Goal: Task Accomplishment & Management: Use online tool/utility

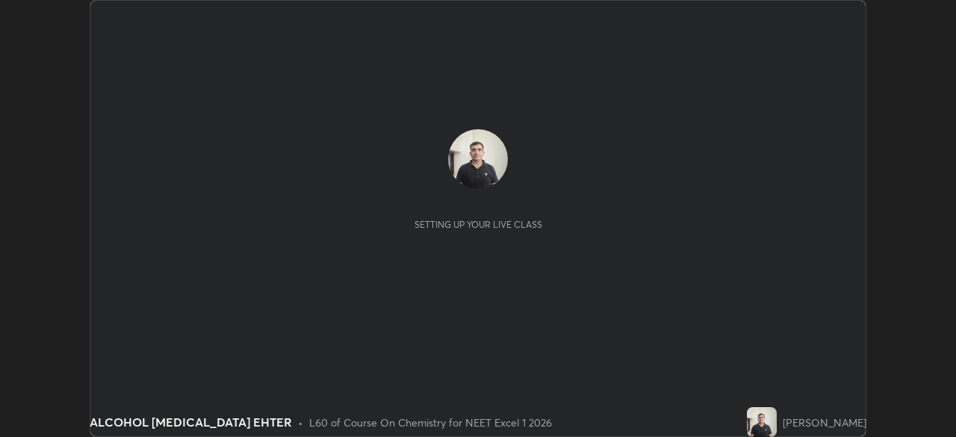
scroll to position [437, 956]
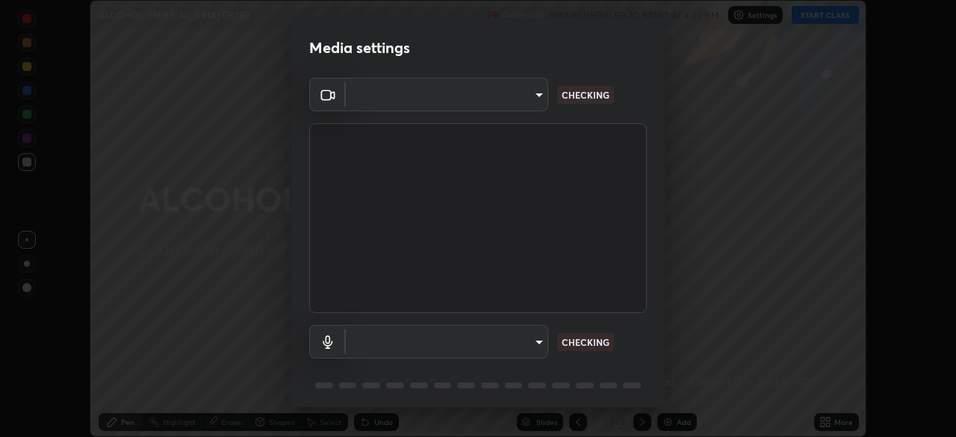
type input "9c5db0e3d6bf80210af106929d999d9f929c5ea5bbb961195660b7f823e2c793"
type input "default"
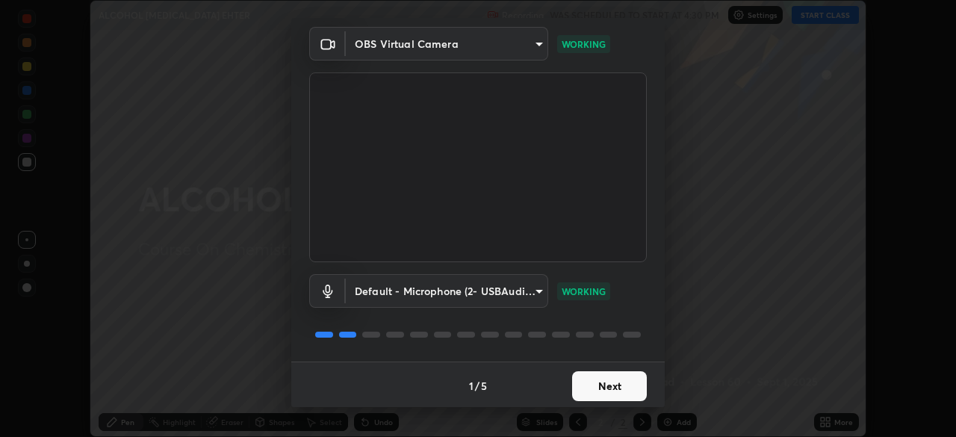
scroll to position [53, 0]
click at [605, 393] on button "Next" at bounding box center [609, 384] width 75 height 30
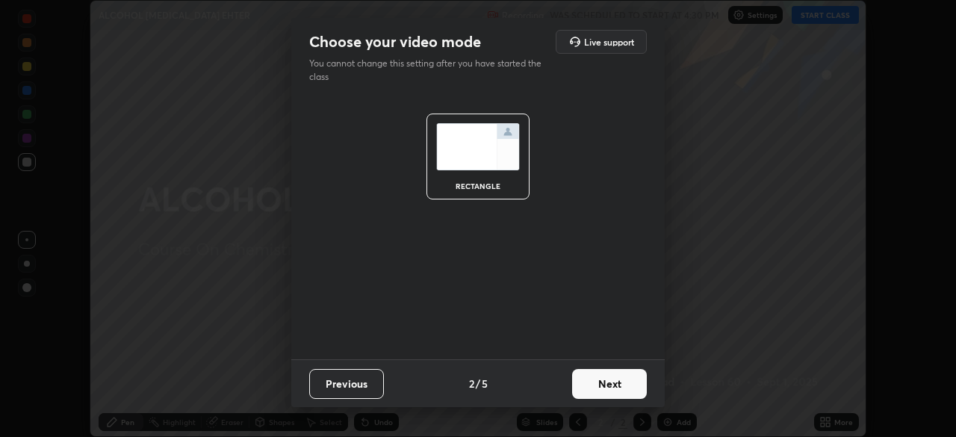
click at [605, 388] on button "Next" at bounding box center [609, 384] width 75 height 30
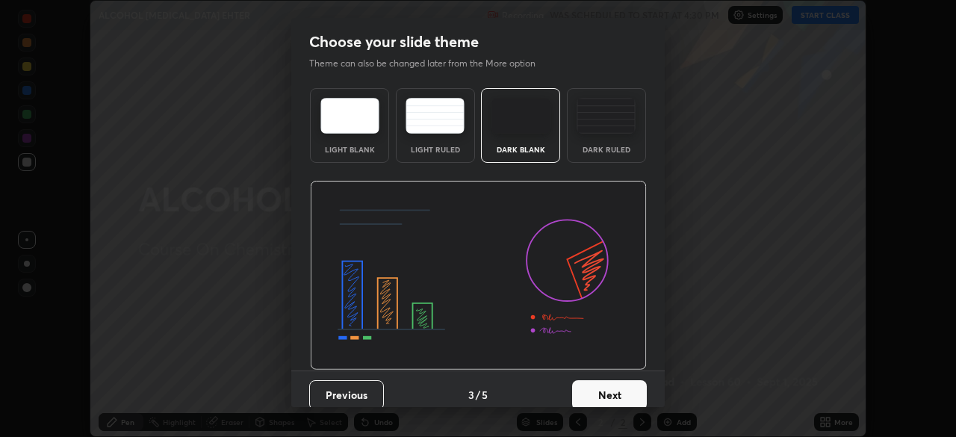
click at [605, 383] on button "Next" at bounding box center [609, 395] width 75 height 30
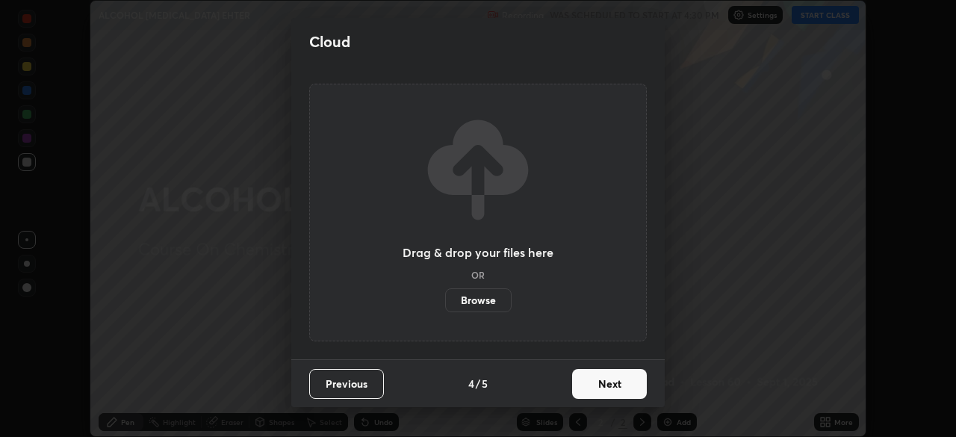
click at [606, 387] on button "Next" at bounding box center [609, 384] width 75 height 30
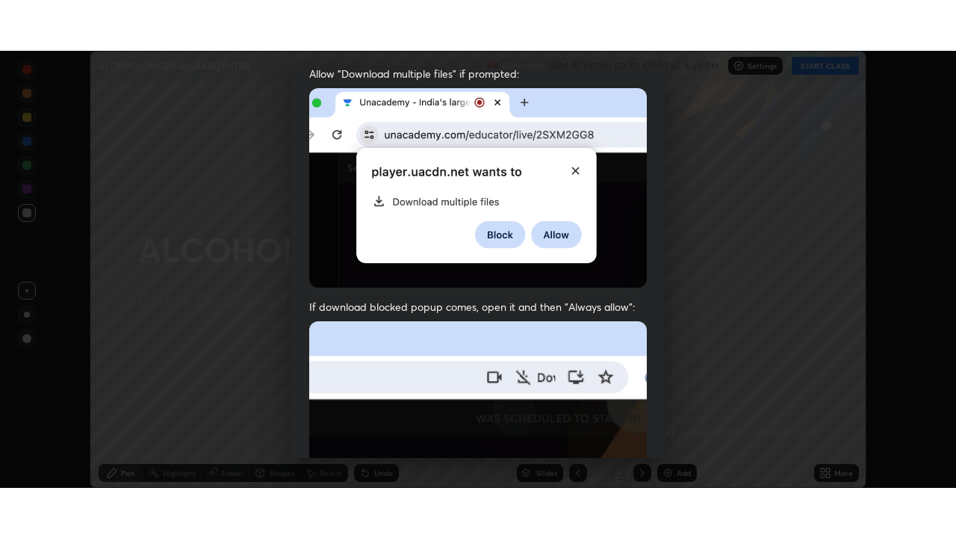
scroll to position [358, 0]
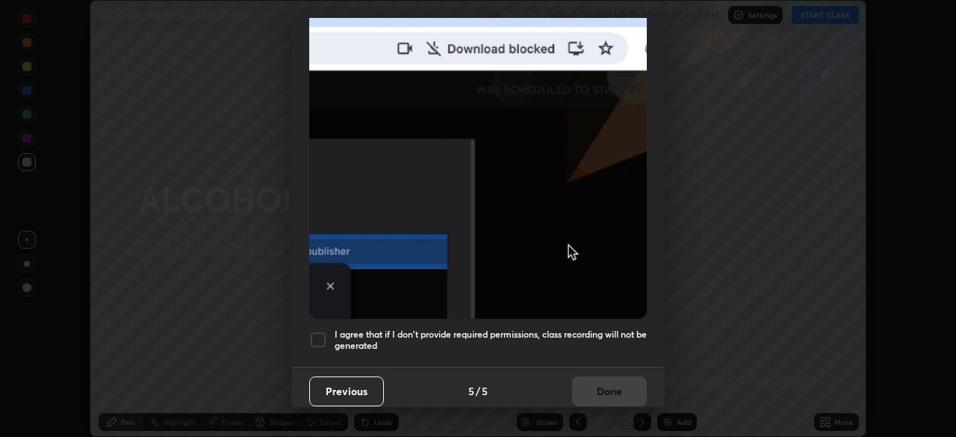
click at [323, 331] on div at bounding box center [318, 340] width 18 height 18
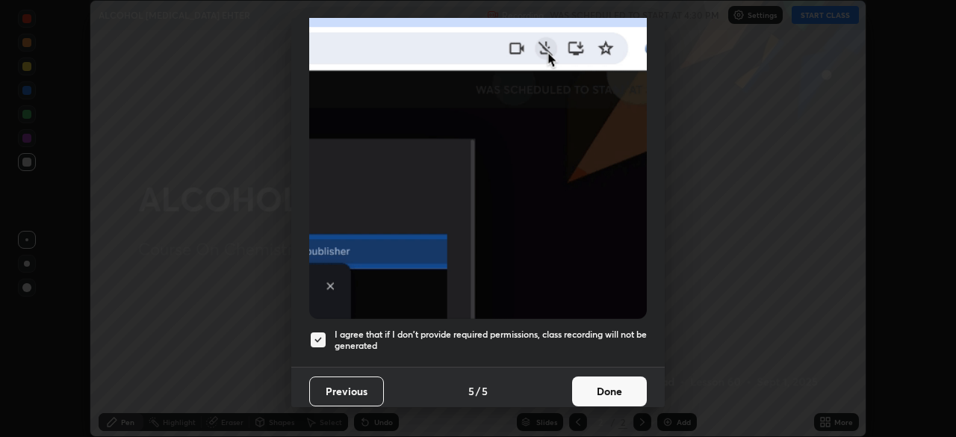
click at [594, 383] on button "Done" at bounding box center [609, 391] width 75 height 30
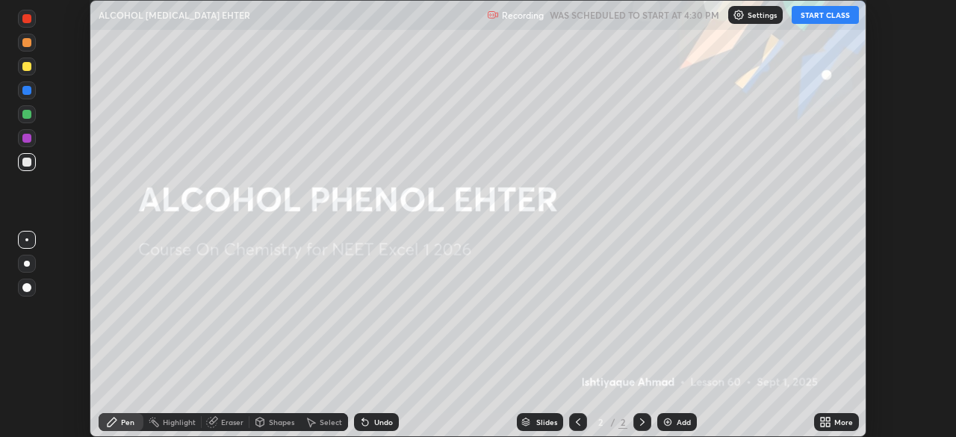
click at [813, 16] on button "START CLASS" at bounding box center [825, 15] width 67 height 18
click at [834, 418] on div "More" at bounding box center [843, 421] width 19 height 7
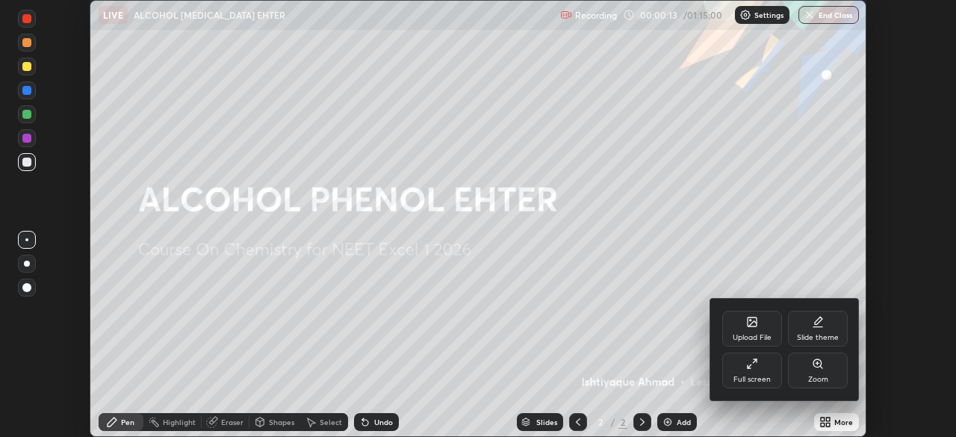
click at [751, 371] on div "Full screen" at bounding box center [752, 371] width 60 height 36
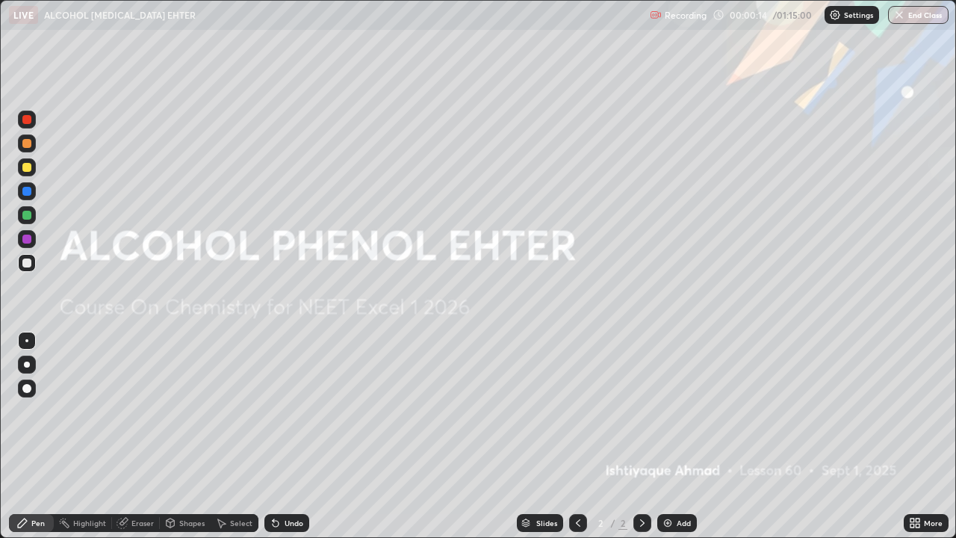
scroll to position [538, 956]
click at [677, 436] on div "Add" at bounding box center [677, 523] width 40 height 18
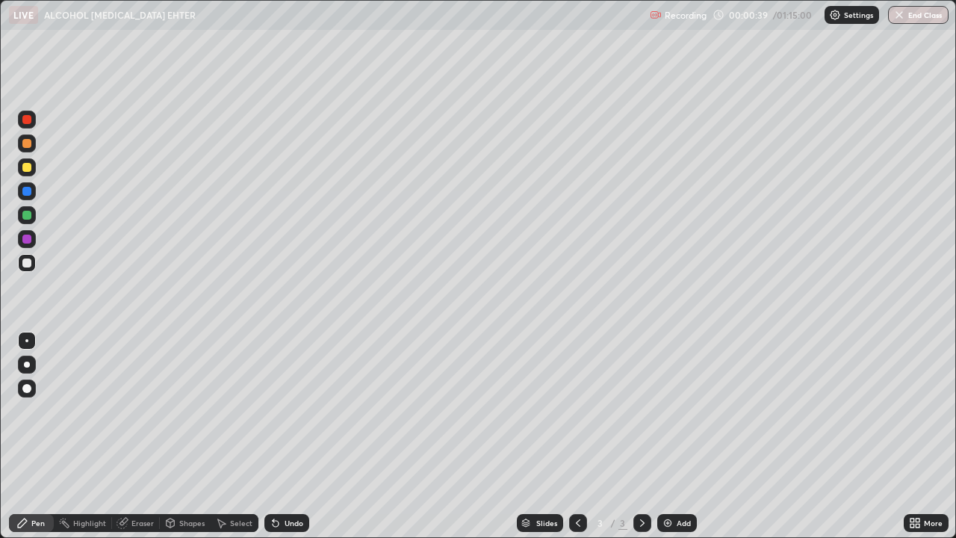
click at [24, 171] on div at bounding box center [26, 167] width 9 height 9
click at [28, 263] on div at bounding box center [26, 262] width 9 height 9
click at [904, 436] on div "More" at bounding box center [926, 523] width 45 height 30
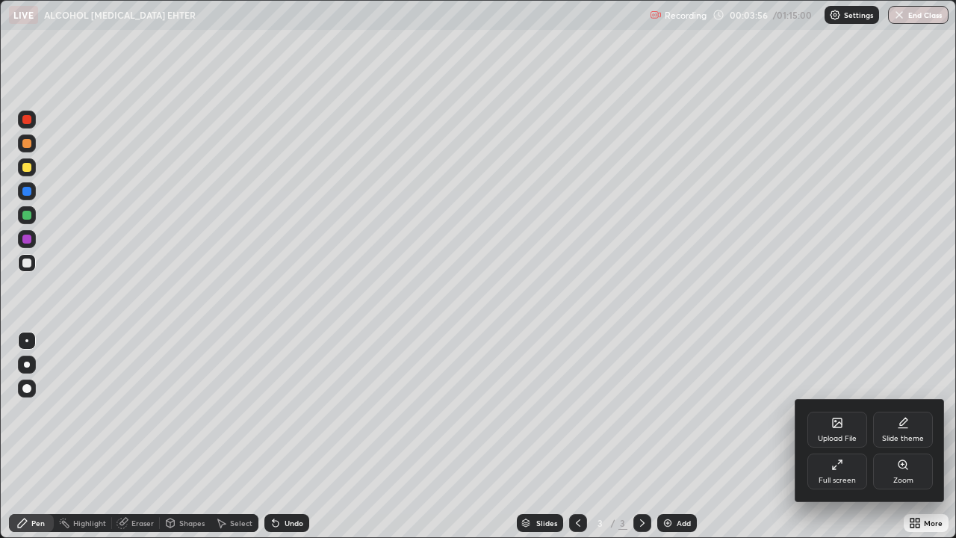
click at [840, 375] on div at bounding box center [478, 269] width 956 height 538
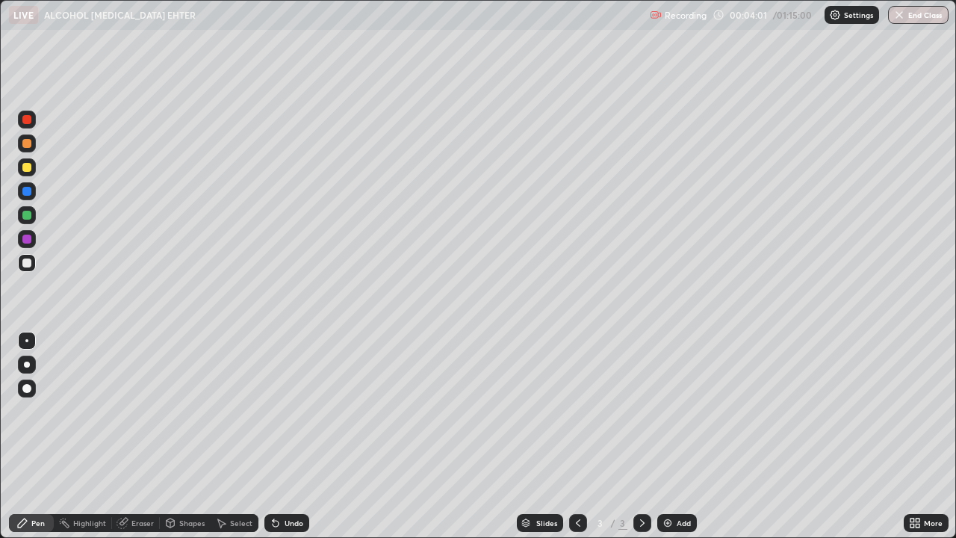
click at [908, 436] on div "More" at bounding box center [926, 523] width 45 height 30
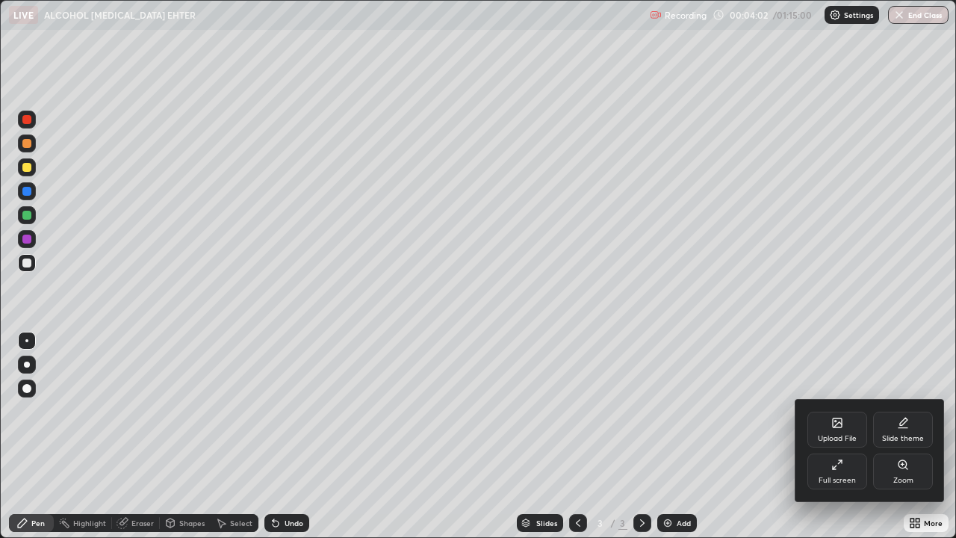
click at [881, 436] on div at bounding box center [478, 269] width 956 height 538
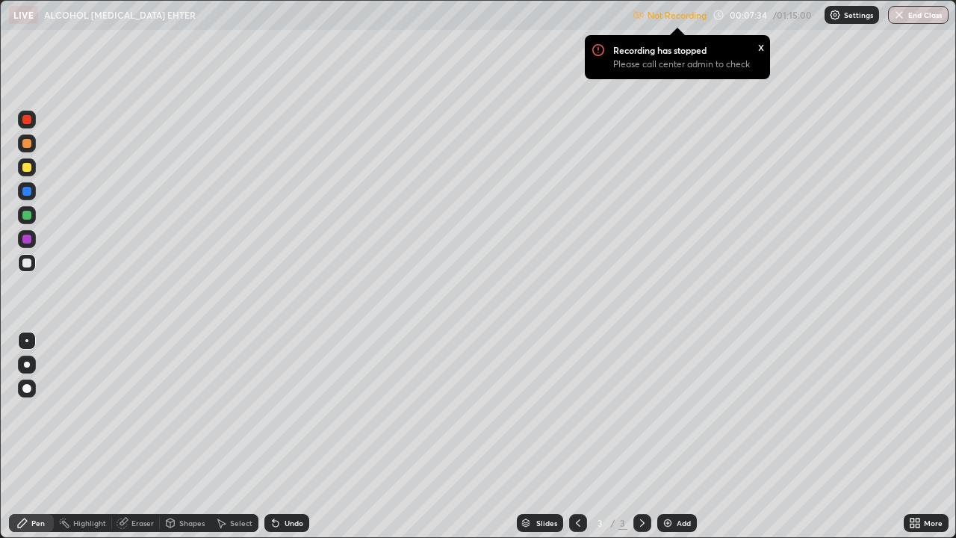
click at [712, 53] on div "Recording has stopped Please call center admin to check" at bounding box center [687, 61] width 149 height 35
click at [754, 19] on div "Not Recording Recording has stopped Please call center admin to check x 00:07:3…" at bounding box center [791, 15] width 316 height 29
click at [793, 21] on div "Not Recording Recording has stopped Please call center admin to check x 00:07:3…" at bounding box center [791, 15] width 316 height 29
click at [679, 19] on p "Not Recording" at bounding box center [677, 15] width 59 height 11
click at [831, 22] on div "Settings" at bounding box center [852, 15] width 55 height 18
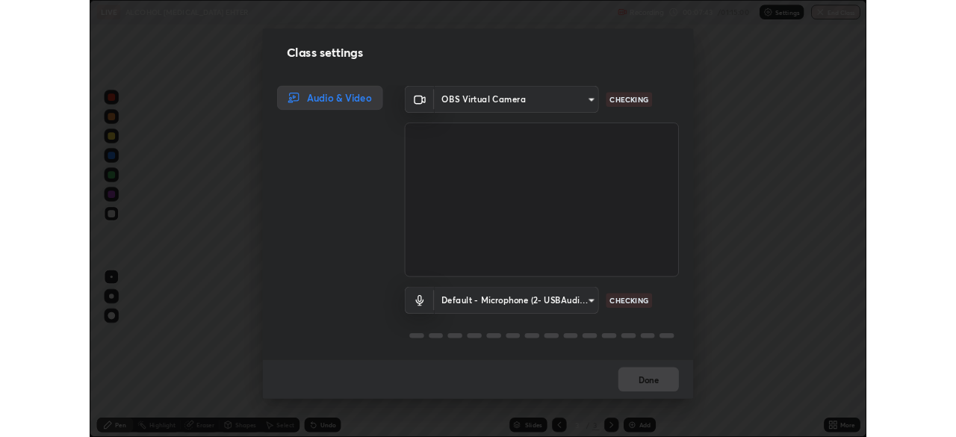
scroll to position [1, 0]
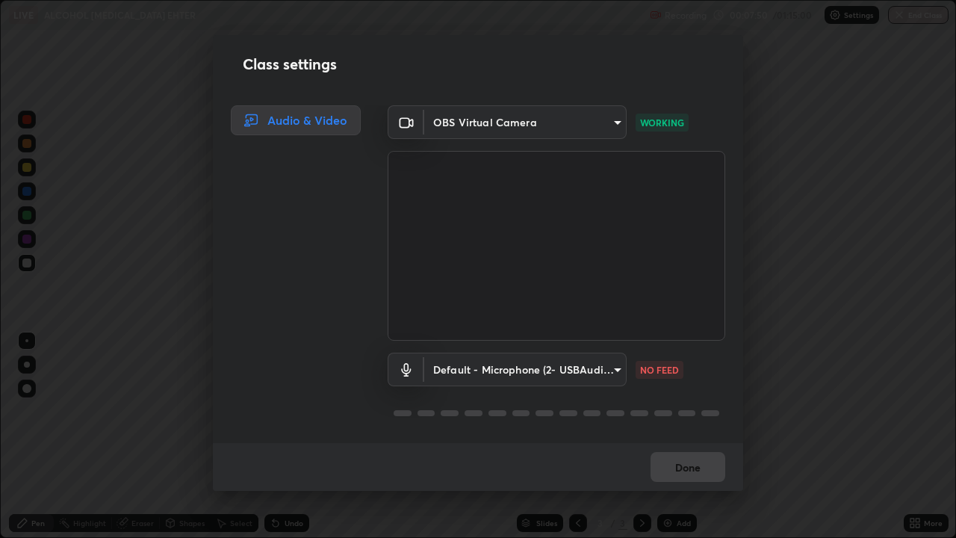
click at [769, 436] on div "Class settings Audio & Video OBS Virtual Camera 9c5db0e3d6bf80210af106929d999d9…" at bounding box center [478, 269] width 956 height 538
click at [770, 436] on div "Class settings Audio & Video OBS Virtual Camera 9c5db0e3d6bf80210af106929d999d9…" at bounding box center [478, 269] width 956 height 538
click at [768, 436] on div "Class settings Audio & Video OBS Virtual Camera 9c5db0e3d6bf80210af106929d999d9…" at bounding box center [478, 269] width 956 height 538
click at [787, 436] on div "Class settings Audio & Video OBS Virtual Camera 9c5db0e3d6bf80210af106929d999d9…" at bounding box center [478, 269] width 956 height 538
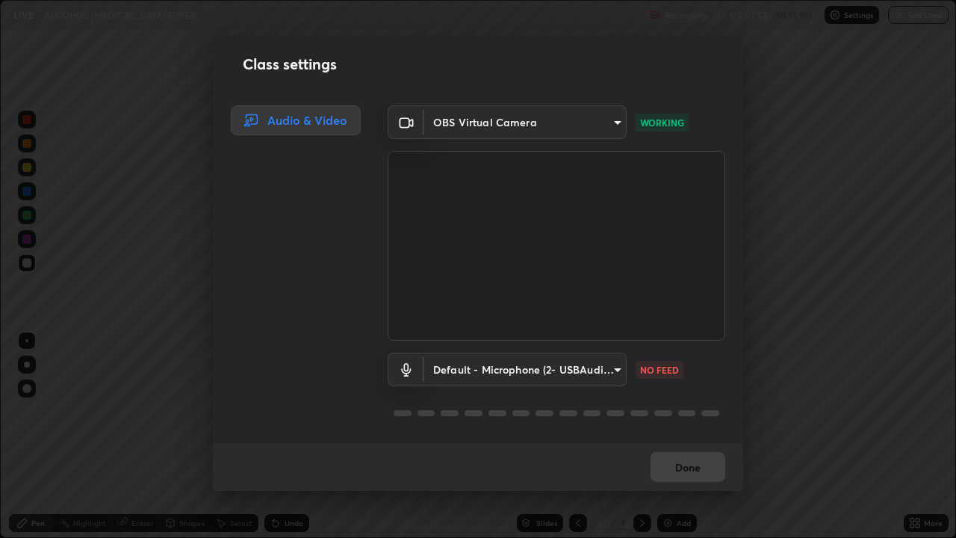
click at [781, 436] on div "Class settings Audio & Video OBS Virtual Camera 9c5db0e3d6bf80210af106929d999d9…" at bounding box center [478, 269] width 956 height 538
click at [782, 436] on div "Class settings Audio & Video OBS Virtual Camera 9c5db0e3d6bf80210af106929d999d9…" at bounding box center [478, 269] width 956 height 538
click at [780, 436] on div "Class settings Audio & Video OBS Virtual Camera 9c5db0e3d6bf80210af106929d999d9…" at bounding box center [478, 269] width 956 height 538
click at [173, 436] on div "Class settings Audio & Video OBS Virtual Camera 9c5db0e3d6bf80210af106929d999d9…" at bounding box center [478, 269] width 956 height 538
click at [183, 436] on div "Class settings Audio & Video OBS Virtual Camera 9c5db0e3d6bf80210af106929d999d9…" at bounding box center [478, 269] width 956 height 538
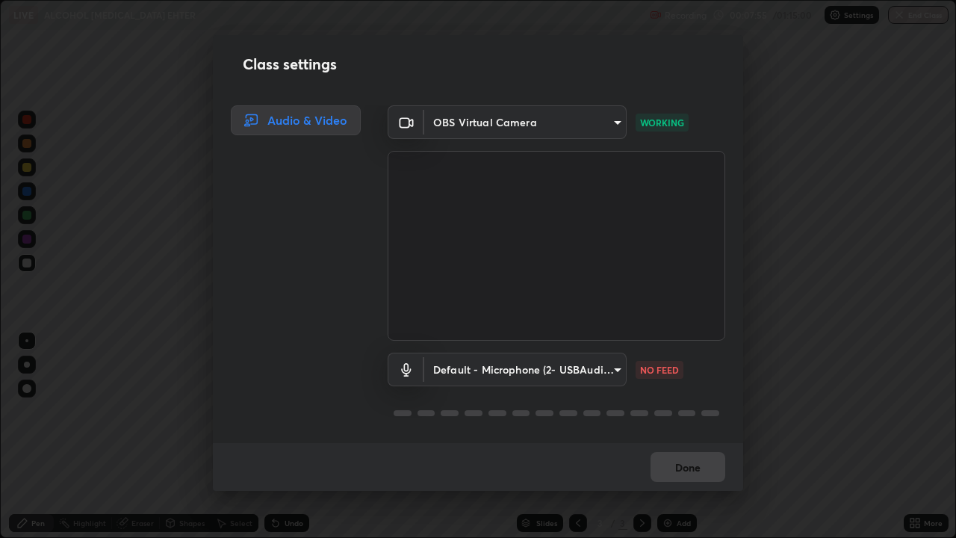
click at [182, 436] on div "Class settings Audio & Video OBS Virtual Camera 9c5db0e3d6bf80210af106929d999d9…" at bounding box center [478, 269] width 956 height 538
click at [185, 436] on div "Class settings Audio & Video OBS Virtual Camera 9c5db0e3d6bf80210af106929d999d9…" at bounding box center [478, 269] width 956 height 538
click at [188, 436] on div "Class settings Audio & Video OBS Virtual Camera 9c5db0e3d6bf80210af106929d999d9…" at bounding box center [478, 269] width 956 height 538
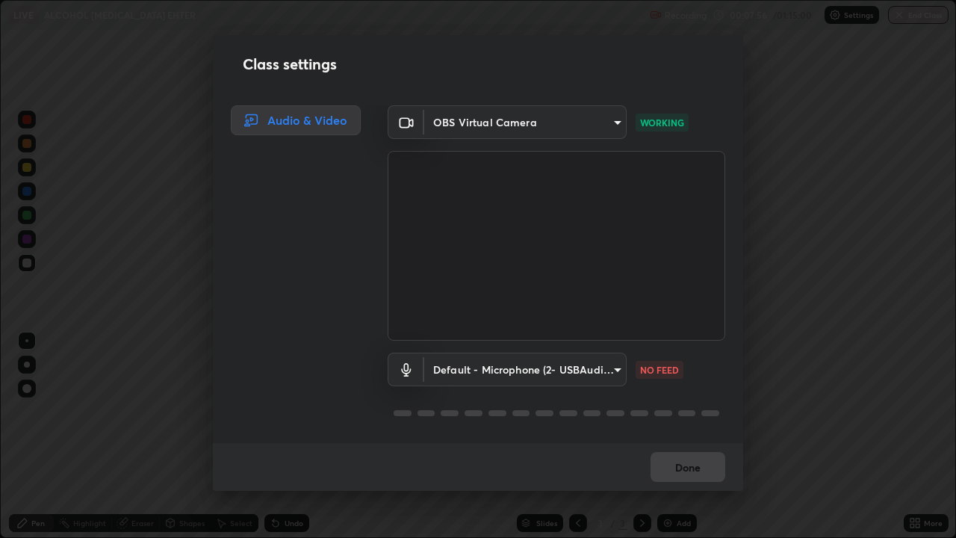
click at [188, 436] on div "Class settings Audio & Video OBS Virtual Camera 9c5db0e3d6bf80210af106929d999d9…" at bounding box center [478, 269] width 956 height 538
click at [191, 436] on div "Class settings Audio & Video OBS Virtual Camera 9c5db0e3d6bf80210af106929d999d9…" at bounding box center [478, 269] width 956 height 538
click at [190, 436] on div "Class settings Audio & Video OBS Virtual Camera 9c5db0e3d6bf80210af106929d999d9…" at bounding box center [478, 269] width 956 height 538
click at [778, 436] on div "Class settings Audio & Video OBS Virtual Camera 9c5db0e3d6bf80210af106929d999d9…" at bounding box center [478, 269] width 956 height 538
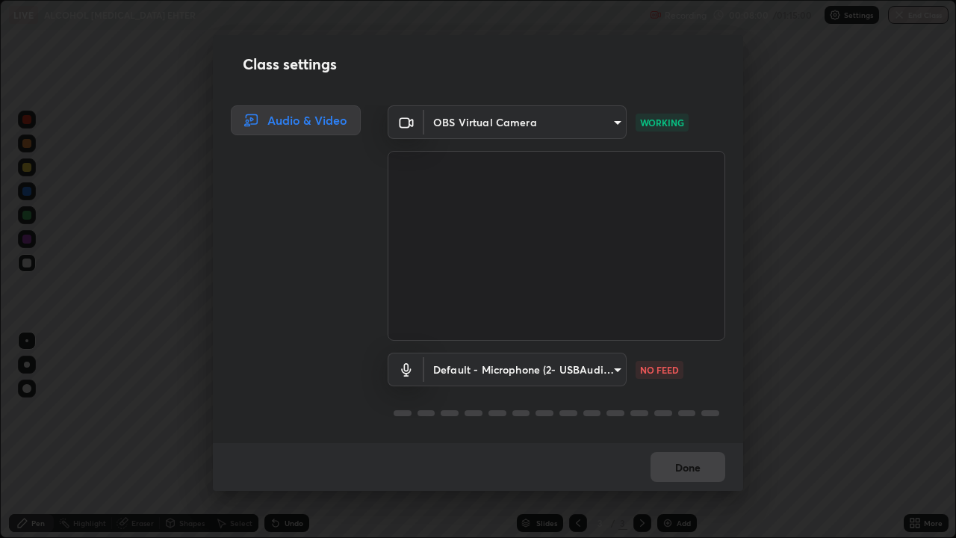
click at [778, 436] on div "Class settings Audio & Video OBS Virtual Camera 9c5db0e3d6bf80210af106929d999d9…" at bounding box center [478, 269] width 956 height 538
click at [780, 434] on div "Class settings Audio & Video OBS Virtual Camera 9c5db0e3d6bf80210af106929d999d9…" at bounding box center [478, 269] width 956 height 538
click at [778, 436] on div "Class settings Audio & Video OBS Virtual Camera 9c5db0e3d6bf80210af106929d999d9…" at bounding box center [478, 269] width 956 height 538
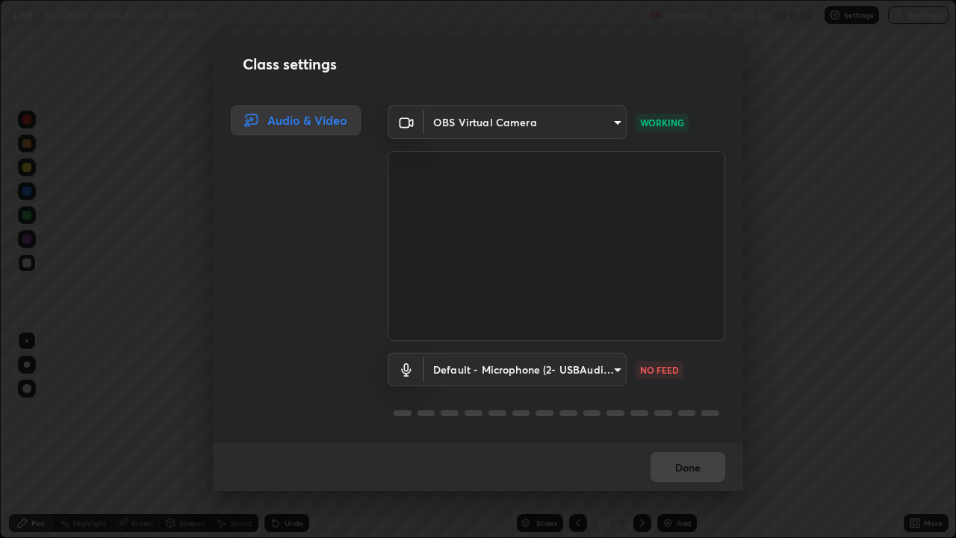
click at [584, 377] on body "Erase all LIVE ALCOHOL [MEDICAL_DATA] EHTER Recording 00:10:24 / 01:15:00 Setti…" at bounding box center [478, 269] width 956 height 538
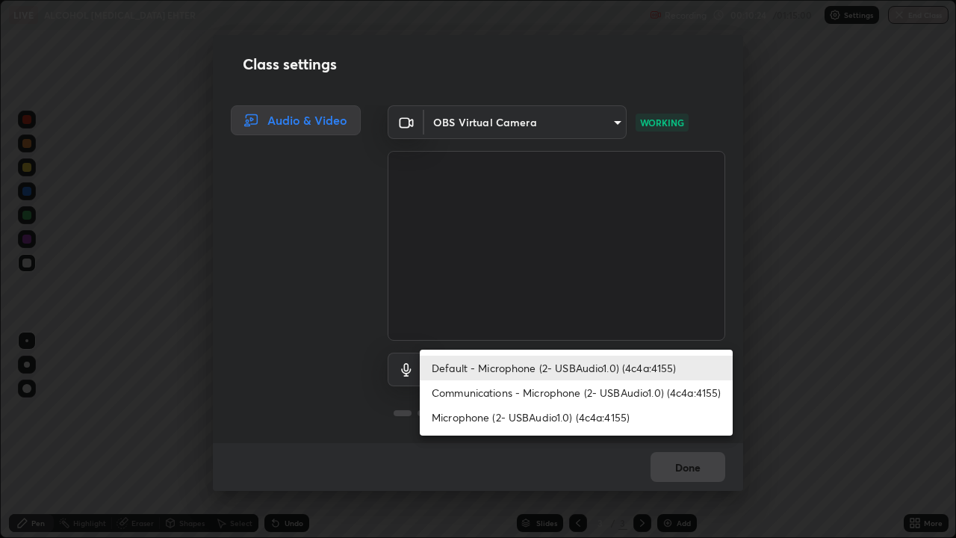
click at [591, 374] on li "Default - Microphone (2- USBAudio1.0) (4c4a:4155)" at bounding box center [576, 368] width 313 height 25
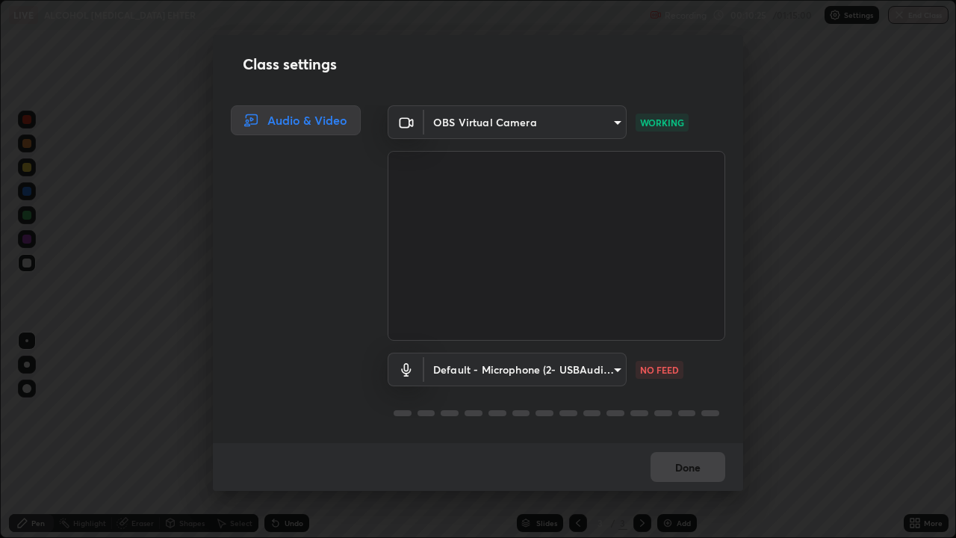
click at [577, 380] on body "Erase all LIVE ALCOHOL [MEDICAL_DATA] EHTER Recording 00:10:25 / 01:15:00 Setti…" at bounding box center [478, 269] width 956 height 538
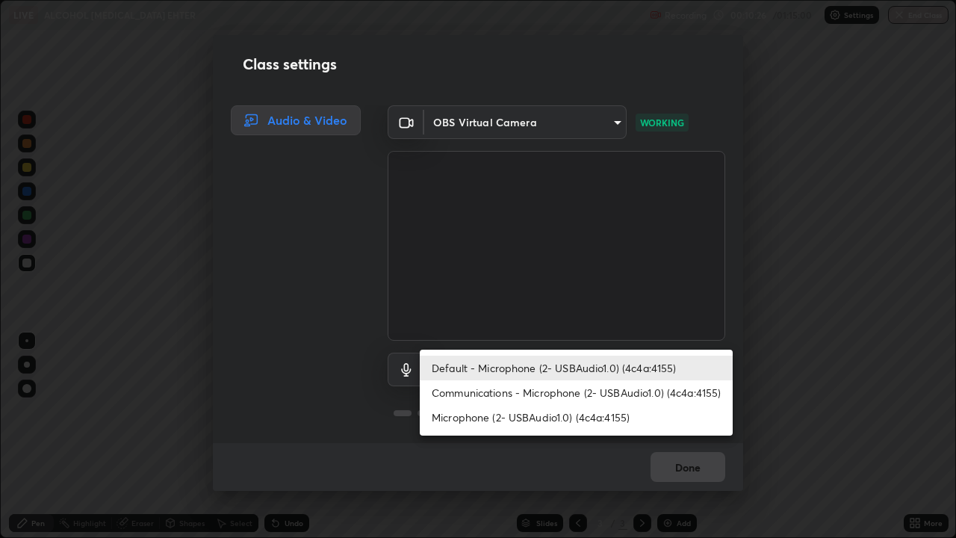
click at [575, 400] on li "Communications - Microphone (2- USBAudio1.0) (4c4a:4155)" at bounding box center [576, 392] width 313 height 25
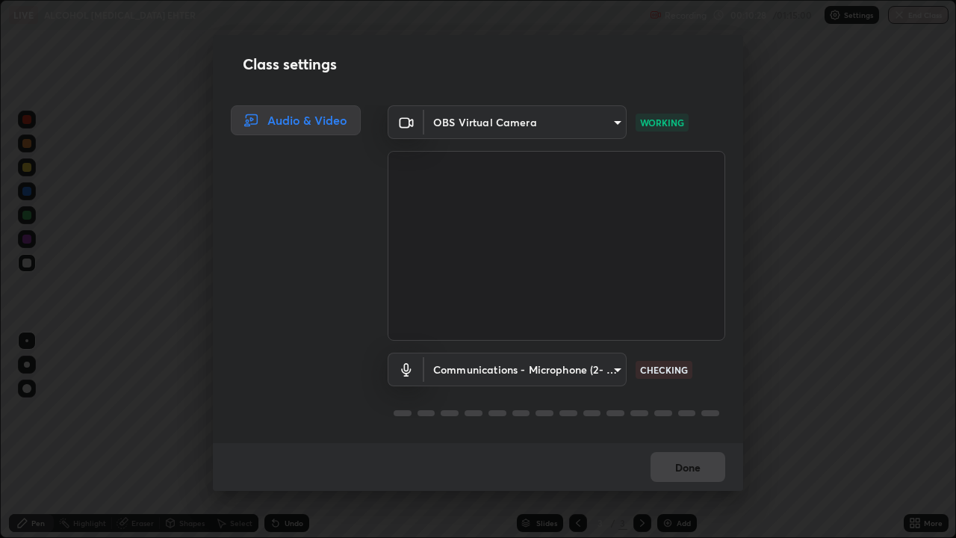
click at [577, 375] on body "Erase all LIVE ALCOHOL [MEDICAL_DATA] EHTER Recording 00:10:28 / 01:15:00 Setti…" at bounding box center [478, 269] width 956 height 538
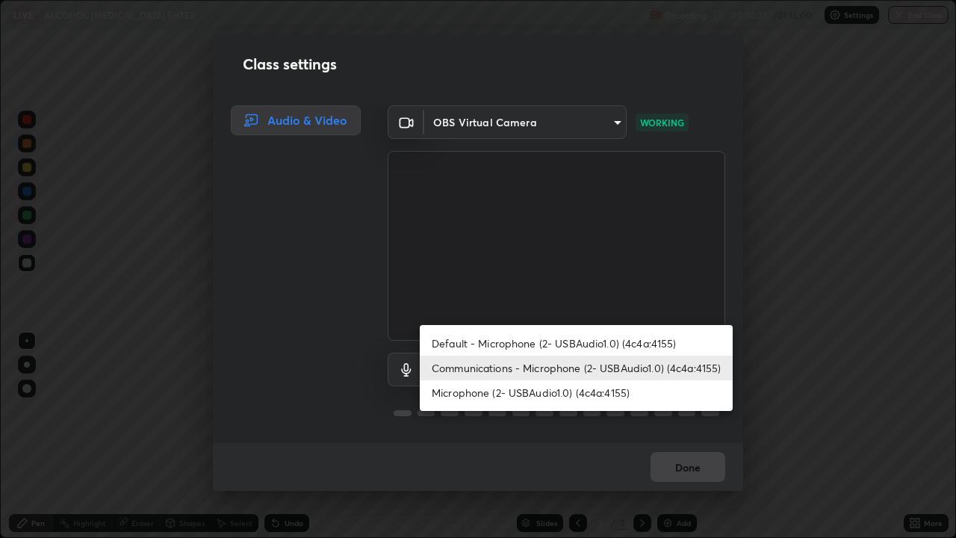
click at [615, 371] on li "Communications - Microphone (2- USBAudio1.0) (4c4a:4155)" at bounding box center [576, 368] width 313 height 25
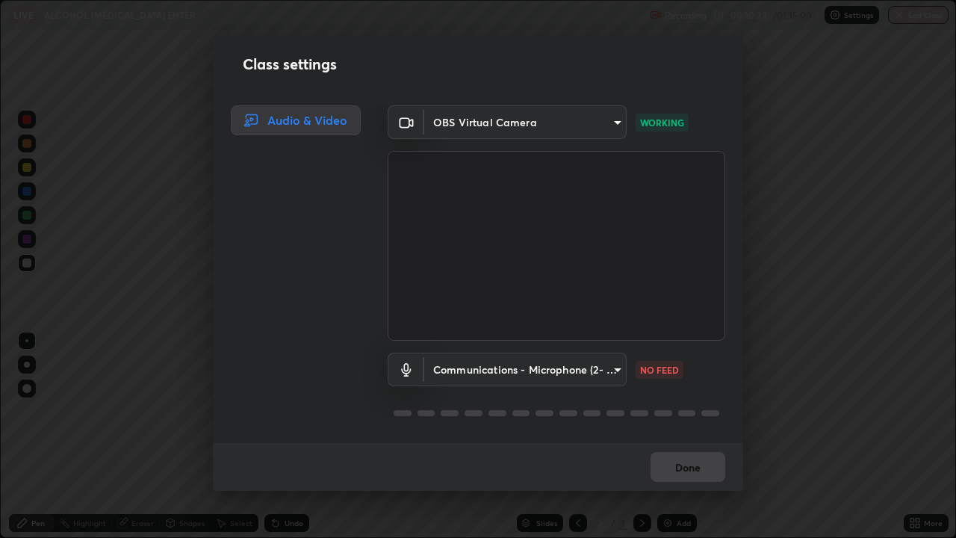
click at [581, 373] on body "Erase all LIVE ALCOHOL [MEDICAL_DATA] EHTER Recording 00:10:33 / 01:15:00 Setti…" at bounding box center [478, 269] width 956 height 538
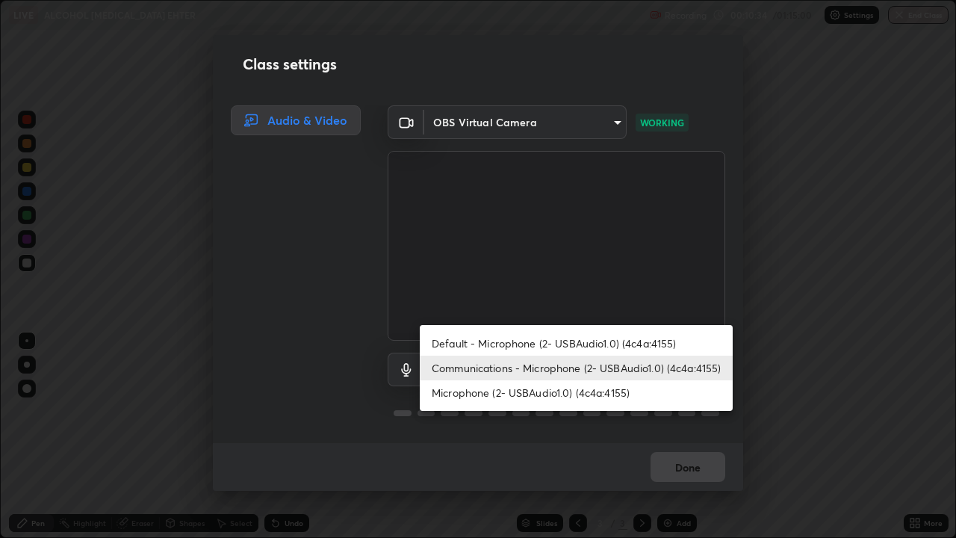
click at [554, 394] on li "Microphone (2- USBAudio1.0) (4c4a:4155)" at bounding box center [576, 392] width 313 height 25
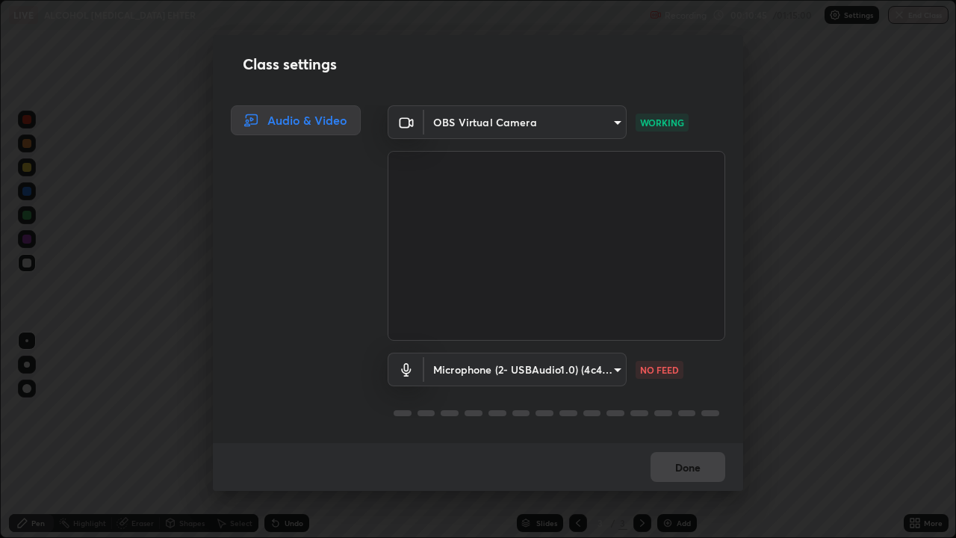
click at [503, 376] on body "Erase all LIVE ALCOHOL [MEDICAL_DATA] EHTER Recording 00:10:45 / 01:15:00 Setti…" at bounding box center [478, 269] width 956 height 538
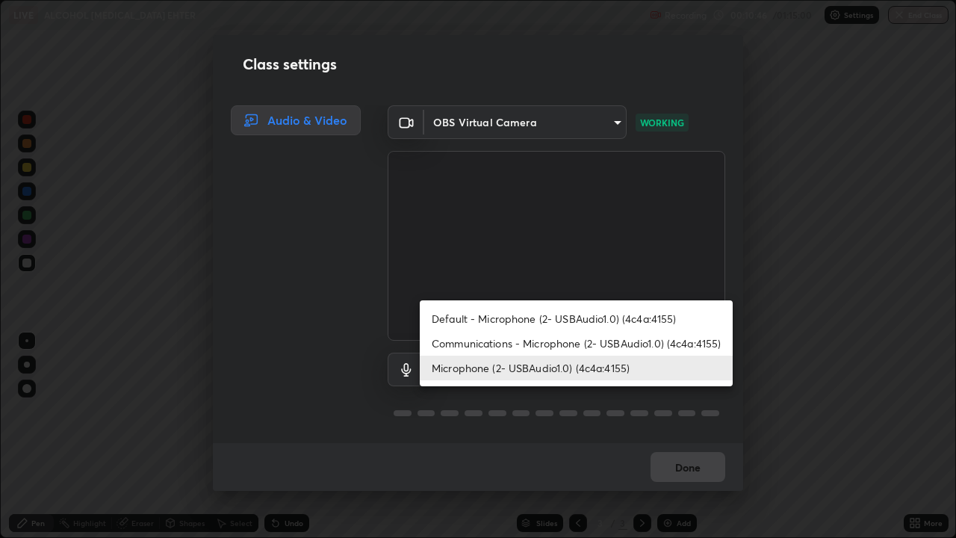
click at [492, 320] on li "Default - Microphone (2- USBAudio1.0) (4c4a:4155)" at bounding box center [576, 318] width 313 height 25
type input "default"
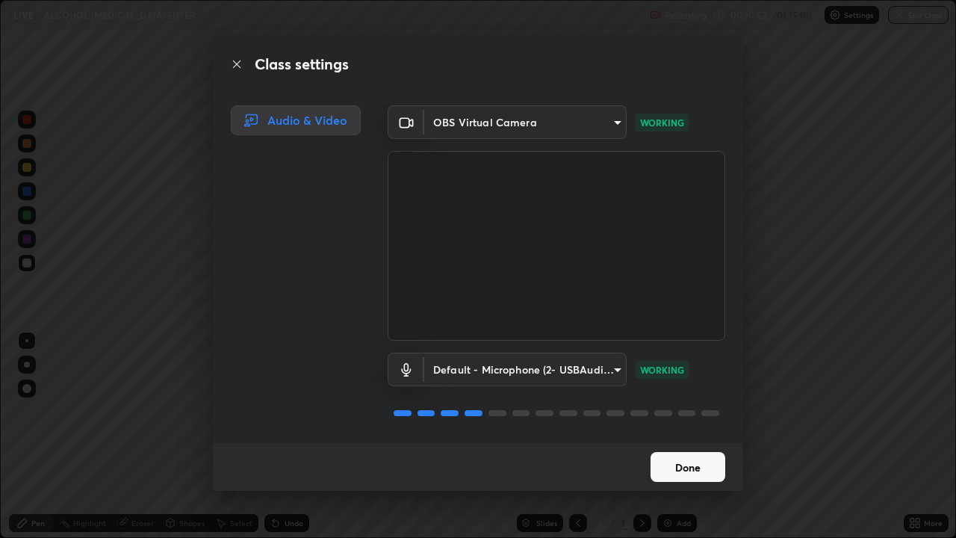
click at [677, 436] on button "Done" at bounding box center [688, 467] width 75 height 30
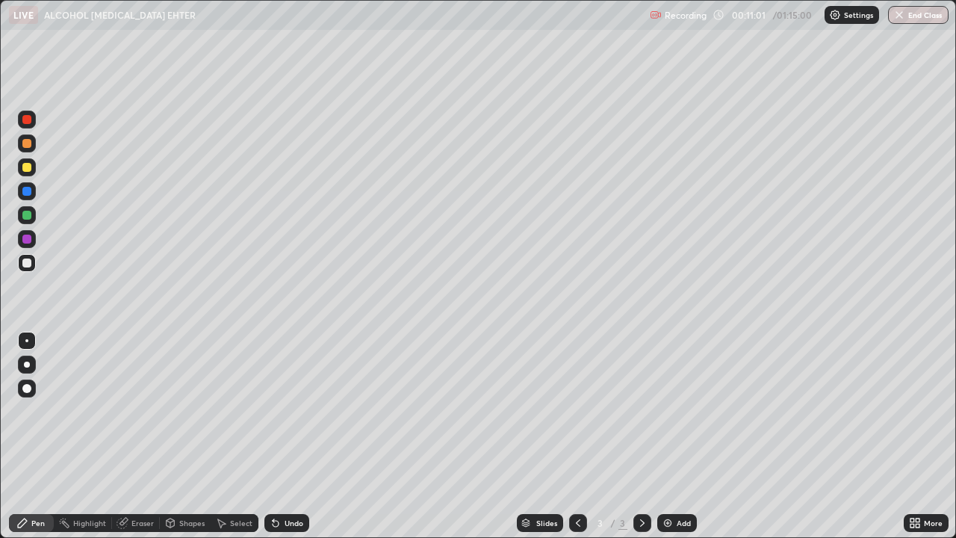
click at [672, 436] on img at bounding box center [668, 523] width 12 height 12
click at [25, 170] on div at bounding box center [26, 167] width 9 height 9
click at [27, 267] on div at bounding box center [26, 262] width 9 height 9
click at [860, 436] on div "Slides 4 / 4 Add" at bounding box center [606, 523] width 595 height 30
click at [859, 436] on div "Slides 4 / 4 Add" at bounding box center [606, 523] width 595 height 30
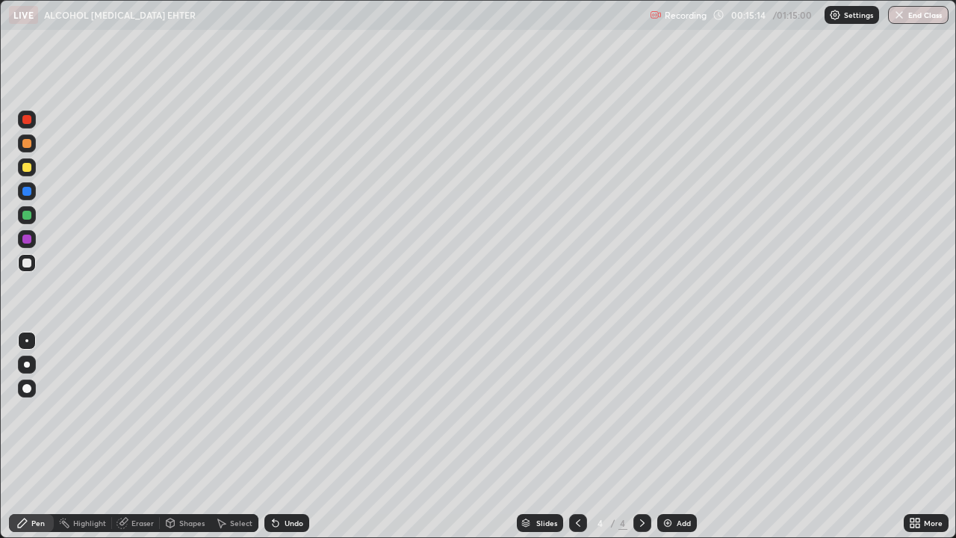
click at [863, 436] on div "Slides 4 / 4 Add" at bounding box center [606, 523] width 595 height 30
click at [862, 436] on div "Slides 4 / 4 Add" at bounding box center [606, 523] width 595 height 30
click at [908, 436] on div "More" at bounding box center [926, 523] width 45 height 18
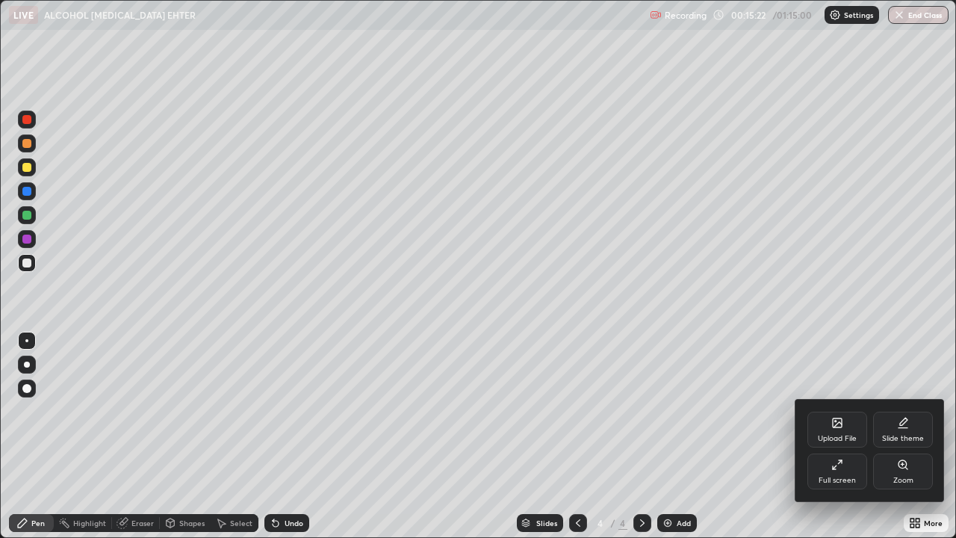
click at [902, 436] on div at bounding box center [478, 269] width 956 height 538
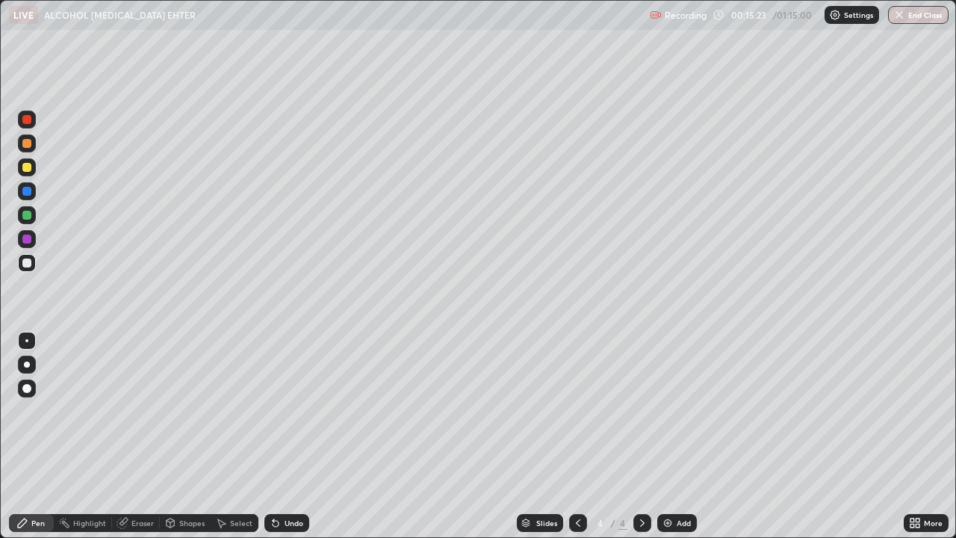
click at [910, 436] on div "More" at bounding box center [926, 523] width 45 height 18
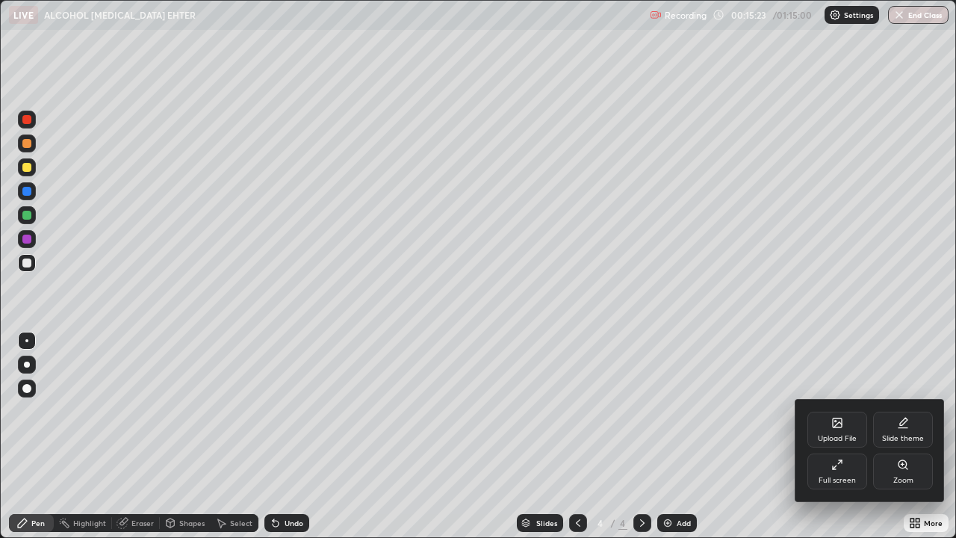
click at [903, 436] on div "Upload File Slide theme Full screen Zoom" at bounding box center [870, 451] width 149 height 102
click at [893, 436] on div at bounding box center [478, 269] width 956 height 538
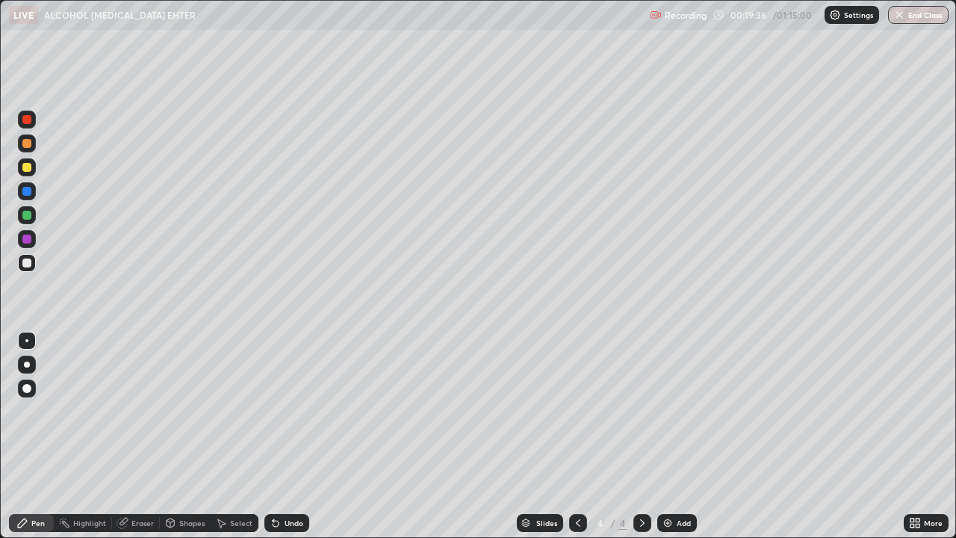
click at [666, 436] on img at bounding box center [668, 523] width 12 height 12
click at [27, 170] on div at bounding box center [26, 167] width 9 height 9
click at [25, 217] on div at bounding box center [26, 215] width 9 height 9
click at [669, 436] on img at bounding box center [668, 523] width 12 height 12
click at [26, 167] on div at bounding box center [26, 167] width 9 height 9
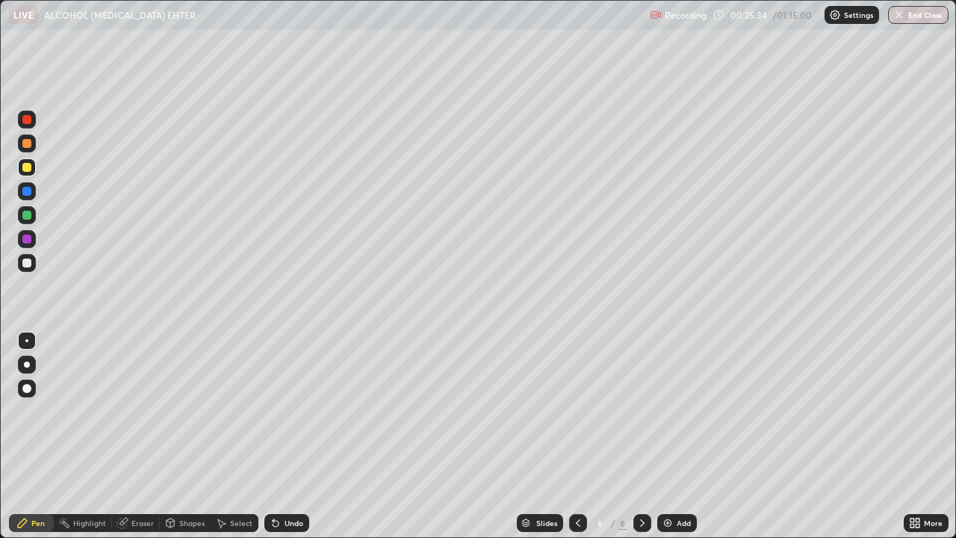
click at [28, 264] on div at bounding box center [26, 262] width 9 height 9
click at [28, 216] on div at bounding box center [26, 215] width 9 height 9
click at [28, 266] on div at bounding box center [26, 262] width 9 height 9
click at [146, 436] on div "Eraser" at bounding box center [142, 522] width 22 height 7
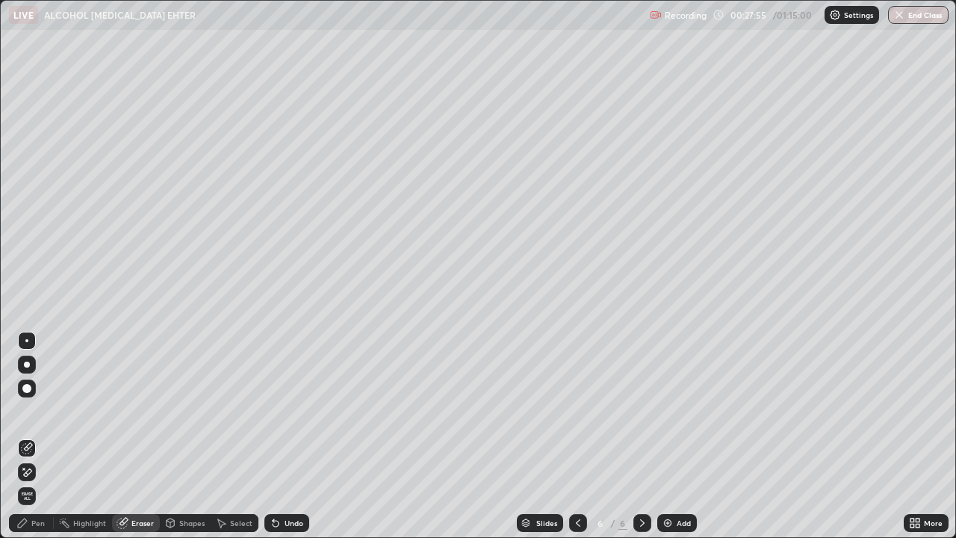
click at [28, 436] on icon at bounding box center [27, 448] width 12 height 12
click at [50, 436] on div "Pen" at bounding box center [31, 523] width 45 height 18
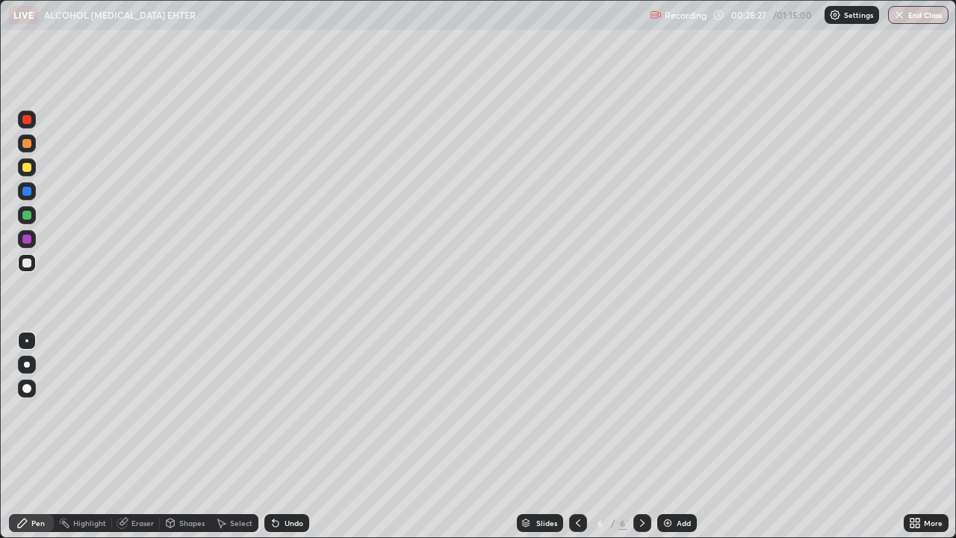
click at [25, 169] on div at bounding box center [26, 167] width 9 height 9
click at [29, 264] on div at bounding box center [26, 262] width 9 height 9
click at [666, 436] on img at bounding box center [668, 523] width 12 height 12
click at [27, 195] on div at bounding box center [26, 191] width 9 height 9
click at [26, 263] on div at bounding box center [26, 262] width 9 height 9
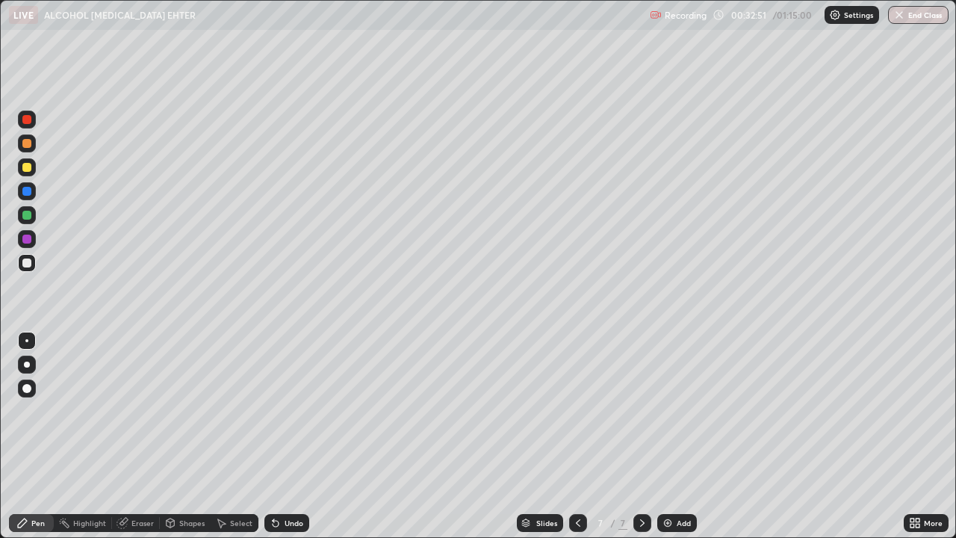
click at [23, 217] on div at bounding box center [26, 215] width 9 height 9
click at [31, 269] on div at bounding box center [27, 263] width 18 height 18
click at [28, 219] on div at bounding box center [26, 215] width 9 height 9
click at [24, 167] on div at bounding box center [26, 167] width 9 height 9
click at [667, 436] on img at bounding box center [668, 523] width 12 height 12
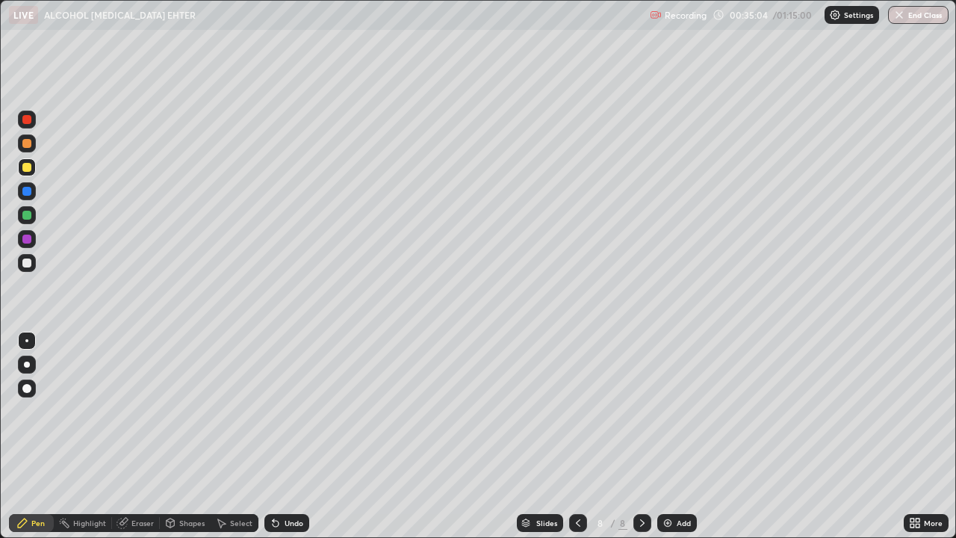
click at [576, 436] on icon at bounding box center [578, 522] width 4 height 7
click at [641, 436] on icon at bounding box center [642, 523] width 12 height 12
click at [669, 436] on img at bounding box center [668, 523] width 12 height 12
click at [25, 264] on div at bounding box center [26, 262] width 9 height 9
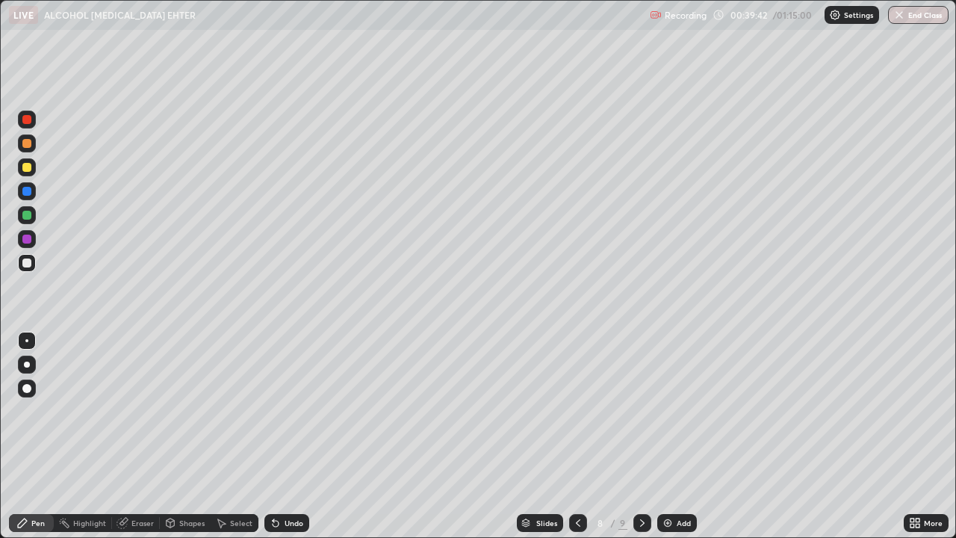
click at [27, 217] on div at bounding box center [26, 215] width 9 height 9
click at [28, 167] on div at bounding box center [26, 167] width 9 height 9
click at [141, 436] on div "Eraser" at bounding box center [142, 522] width 22 height 7
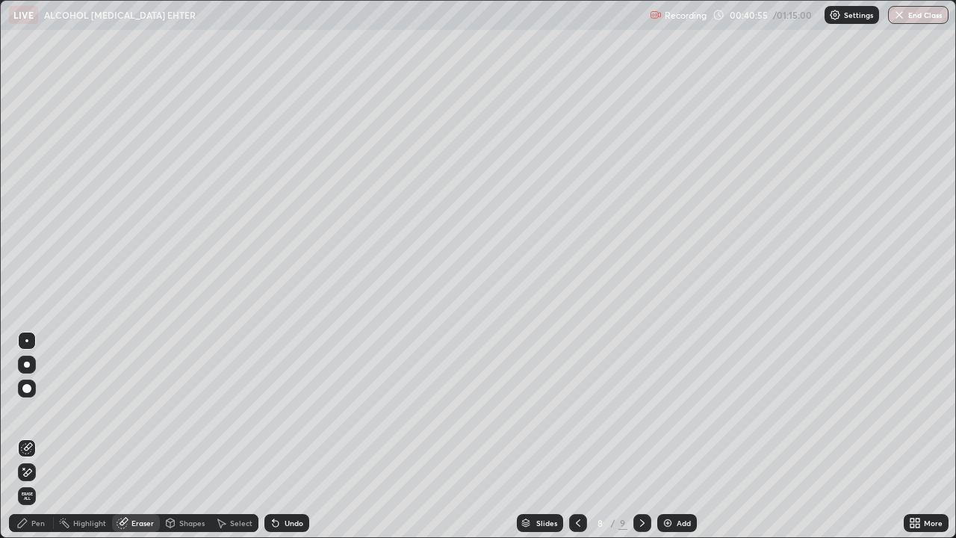
click at [29, 436] on icon at bounding box center [28, 446] width 8 height 7
click at [42, 436] on div "Pen" at bounding box center [37, 522] width 13 height 7
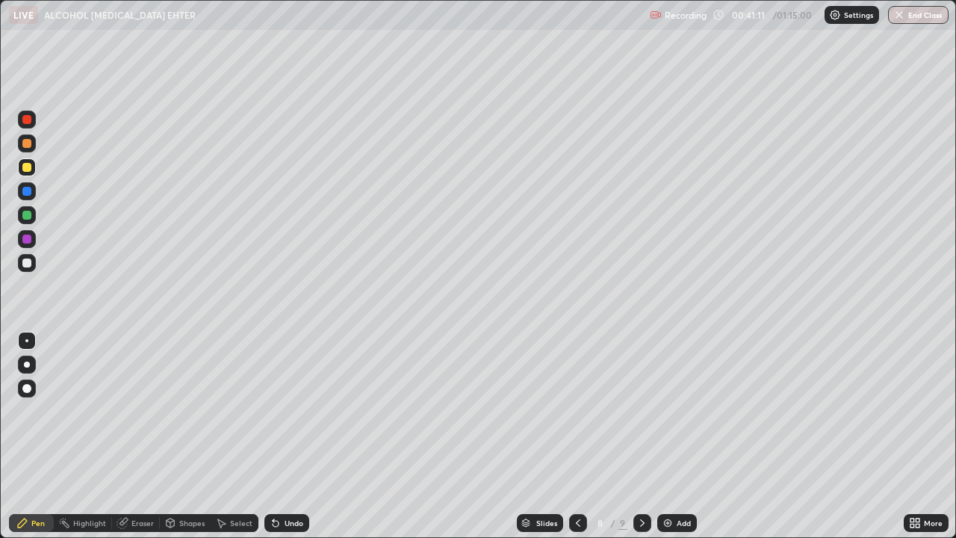
click at [22, 216] on div at bounding box center [26, 215] width 9 height 9
click at [667, 436] on img at bounding box center [668, 523] width 12 height 12
click at [27, 214] on div at bounding box center [26, 215] width 9 height 9
click at [26, 166] on div at bounding box center [26, 167] width 9 height 9
click at [27, 264] on div at bounding box center [26, 262] width 9 height 9
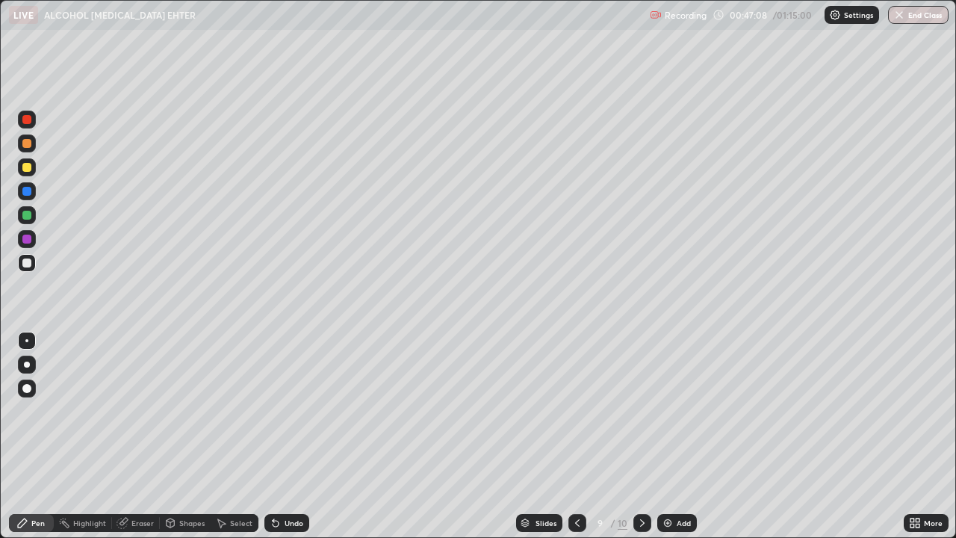
click at [28, 218] on div at bounding box center [26, 215] width 9 height 9
click at [920, 20] on button "End Class" at bounding box center [918, 15] width 61 height 18
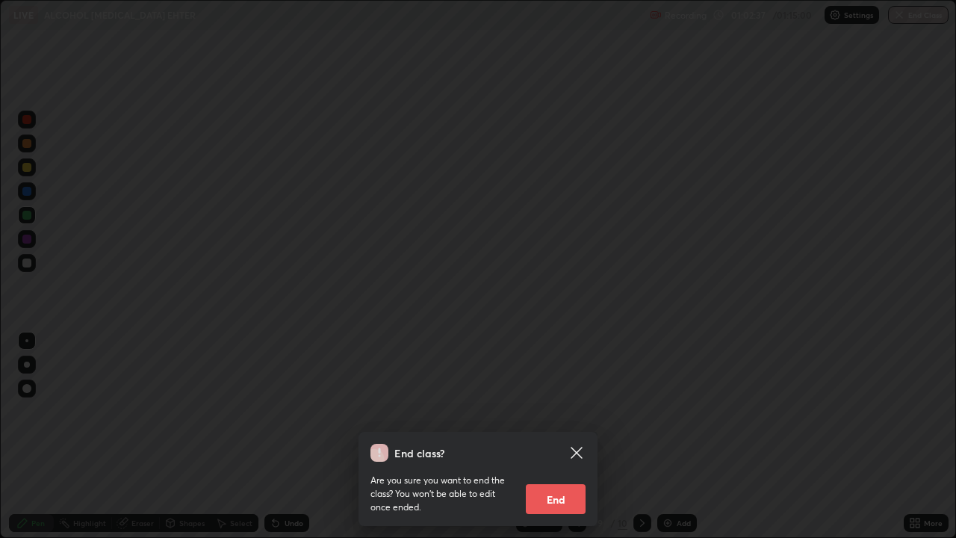
click at [564, 436] on button "End" at bounding box center [556, 499] width 60 height 30
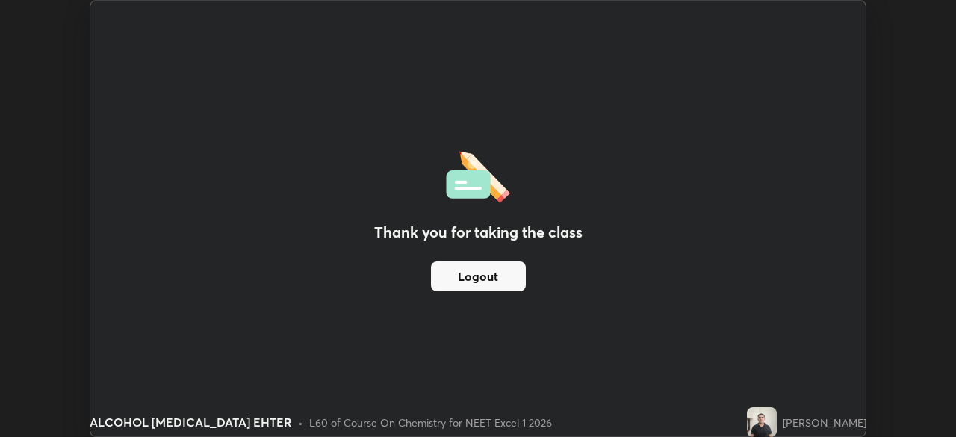
scroll to position [74260, 73740]
